Goal: Navigation & Orientation: Find specific page/section

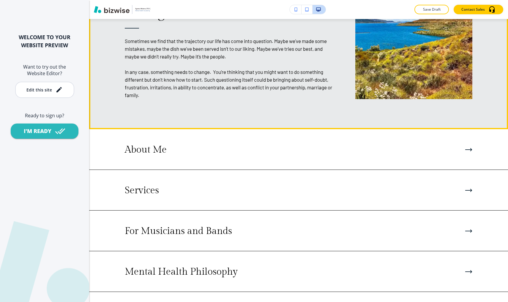
scroll to position [802, 0]
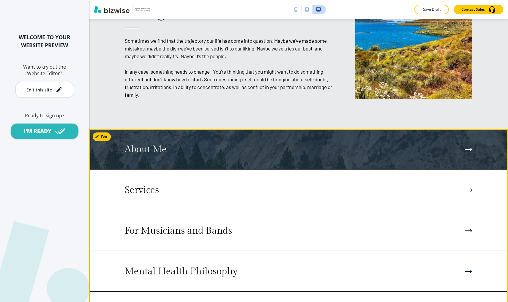
click at [205, 146] on div "About Me" at bounding box center [298, 149] width 347 height 11
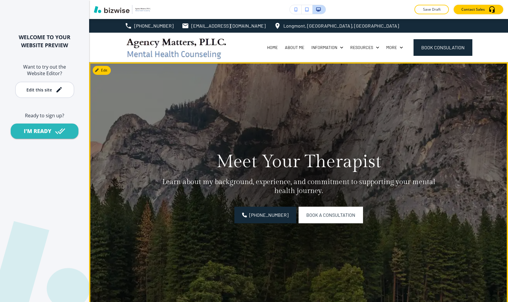
scroll to position [0, 0]
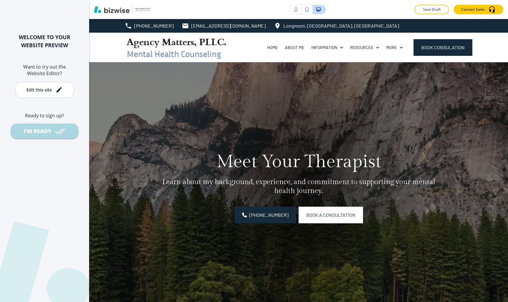
click at [41, 129] on div "I'M READY" at bounding box center [38, 130] width 28 height 7
